Goal: Task Accomplishment & Management: Use online tool/utility

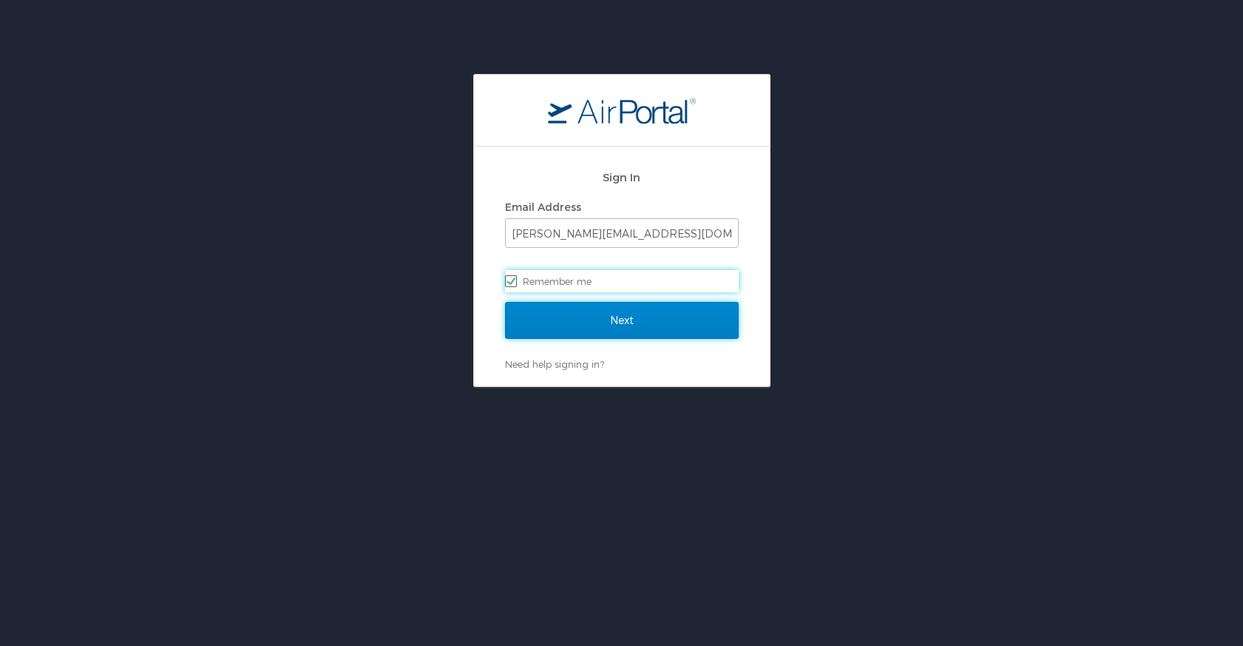
click at [577, 330] on input "Next" at bounding box center [622, 320] width 234 height 37
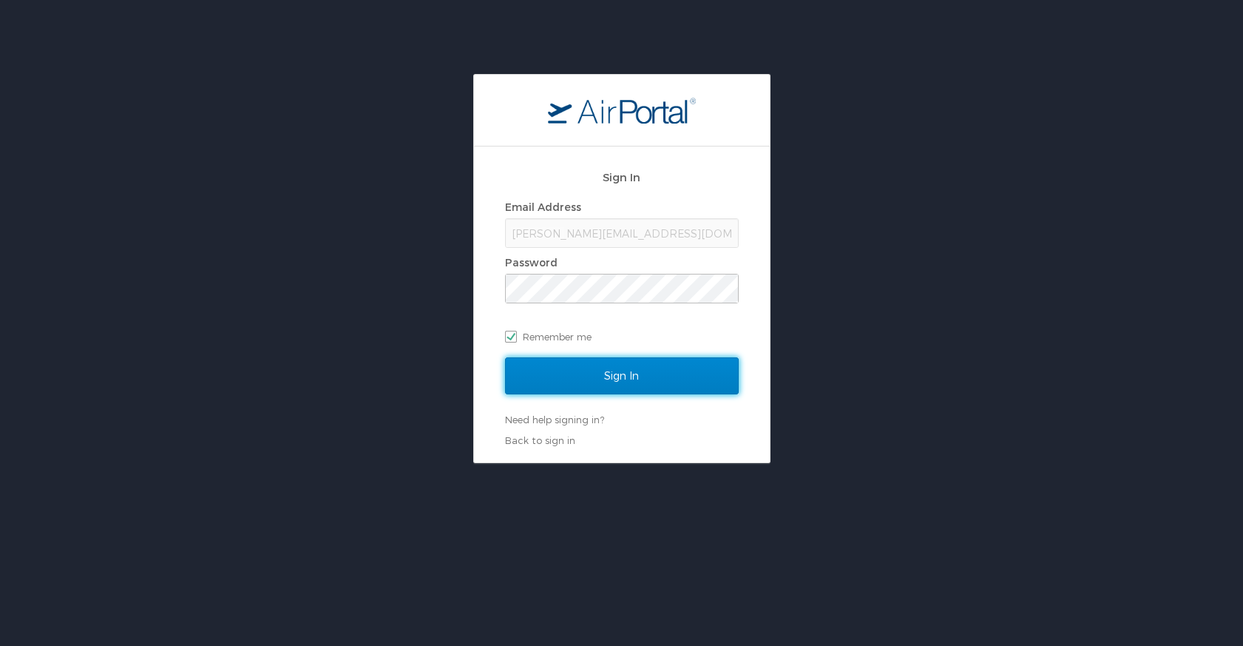
click at [599, 372] on input "Sign In" at bounding box center [622, 375] width 234 height 37
